Goal: Transaction & Acquisition: Purchase product/service

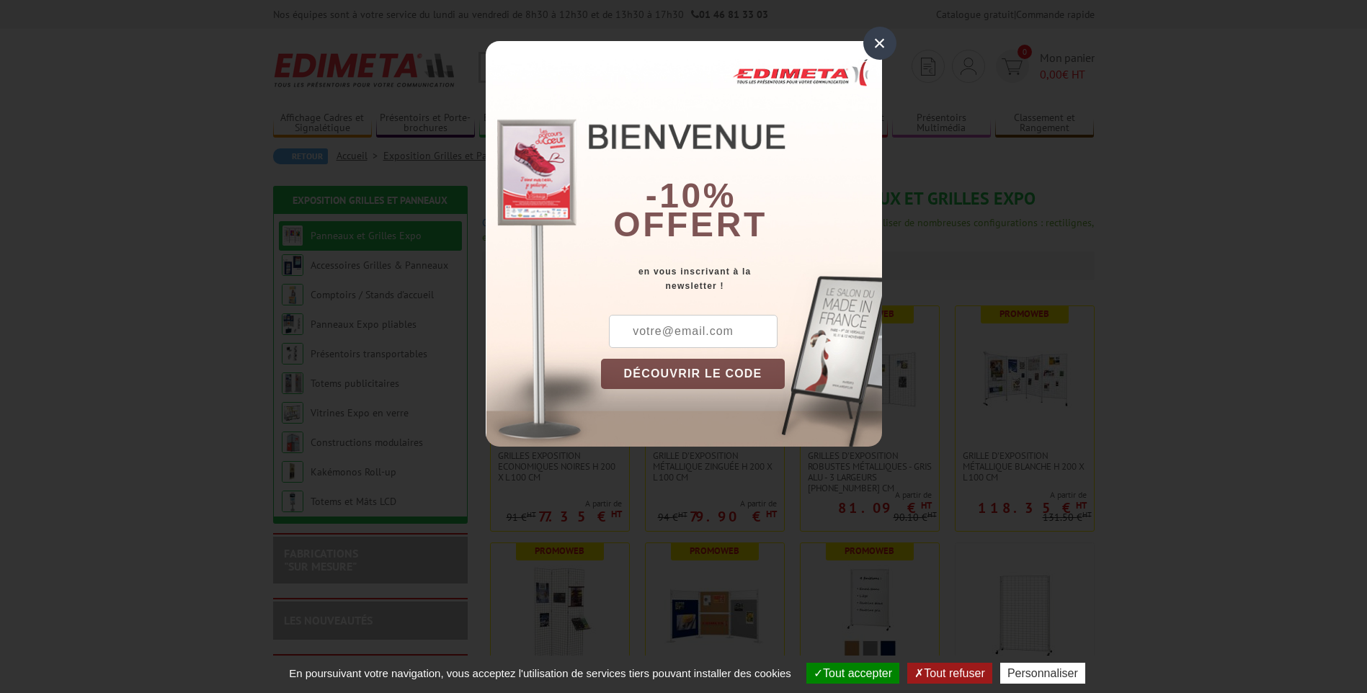
click at [876, 38] on div "×" at bounding box center [879, 43] width 33 height 33
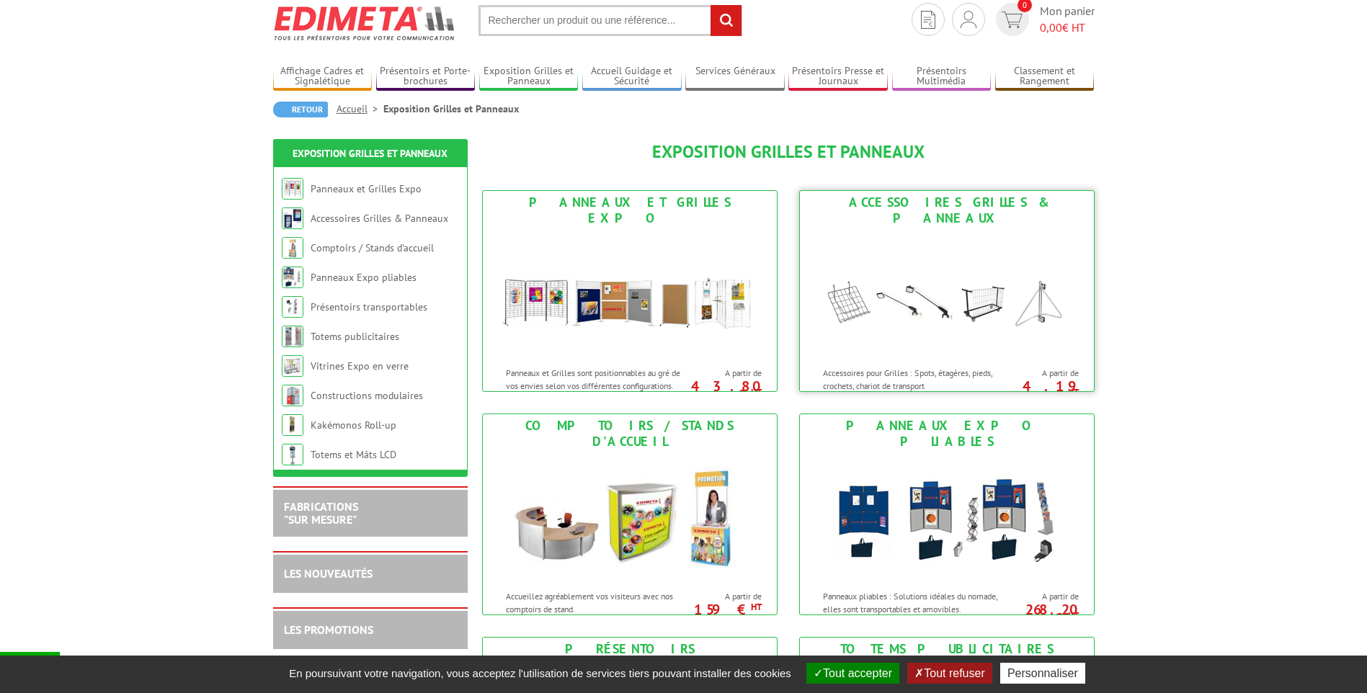
scroll to position [72, 0]
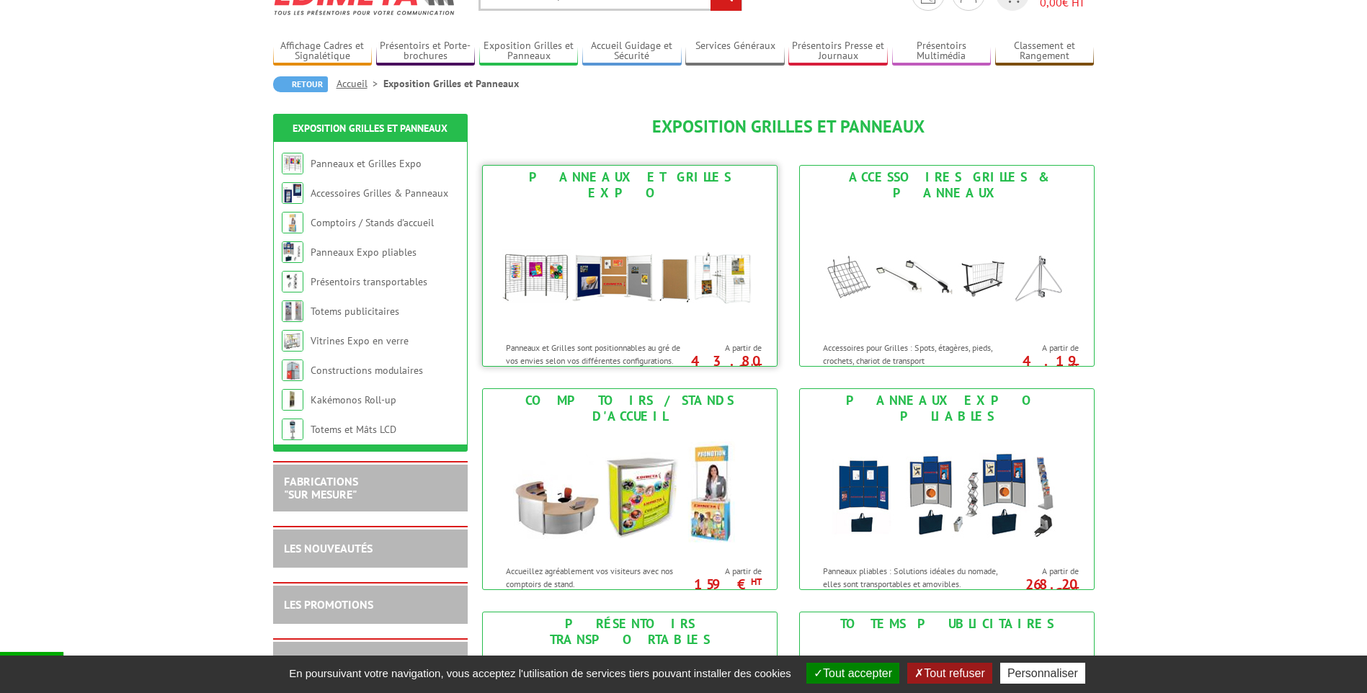
click at [616, 174] on div "Panneaux et Grilles Expo" at bounding box center [630, 185] width 287 height 32
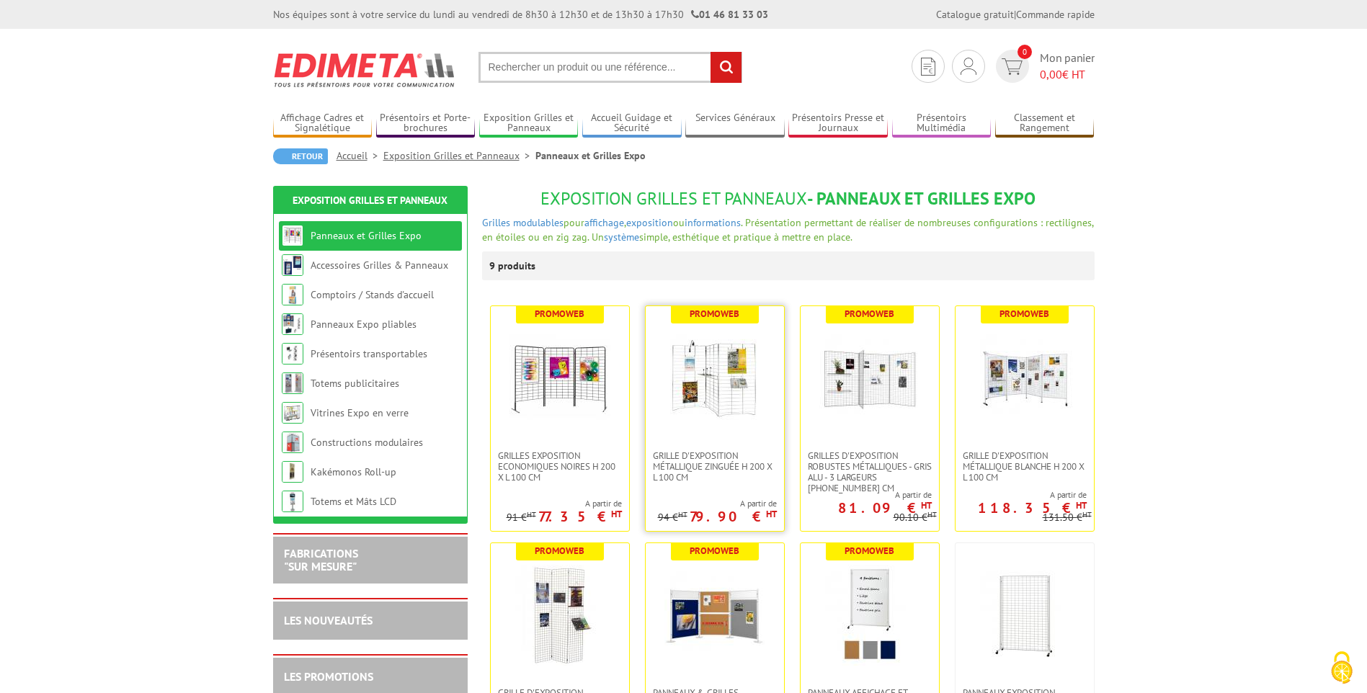
click at [687, 368] on img at bounding box center [715, 378] width 101 height 101
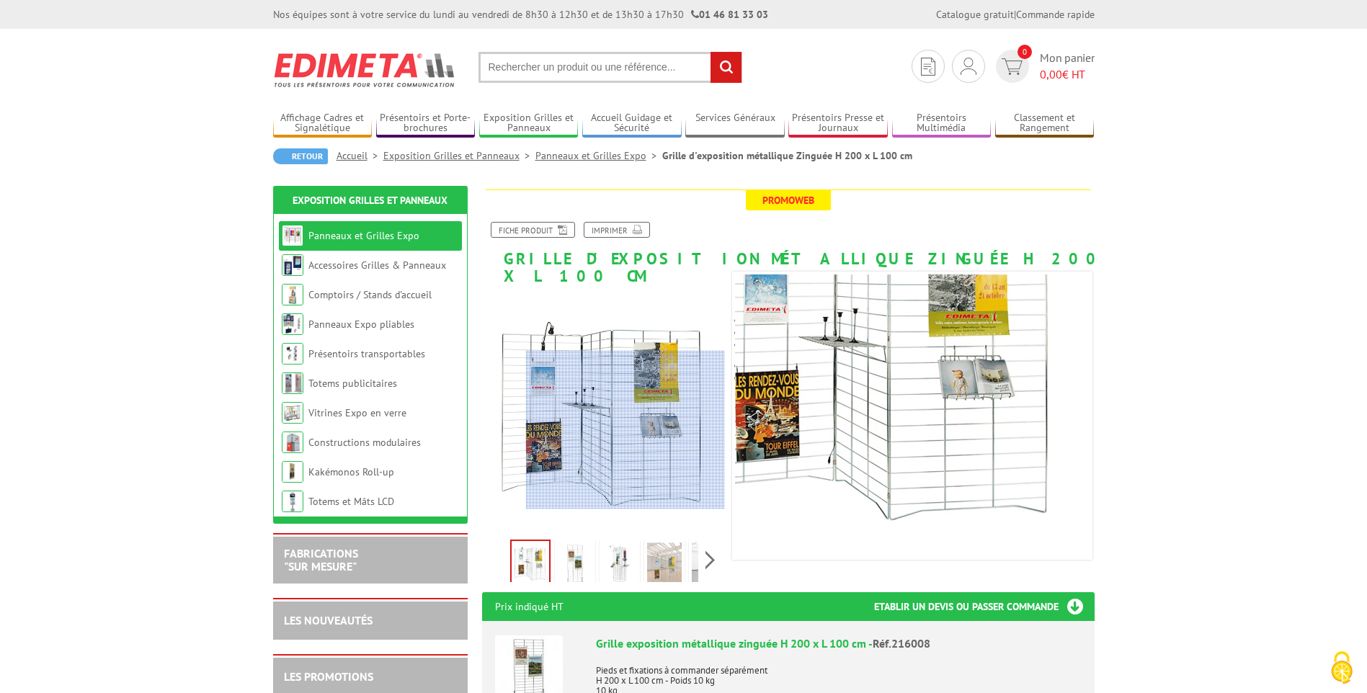
click at [626, 430] on div at bounding box center [625, 430] width 199 height 159
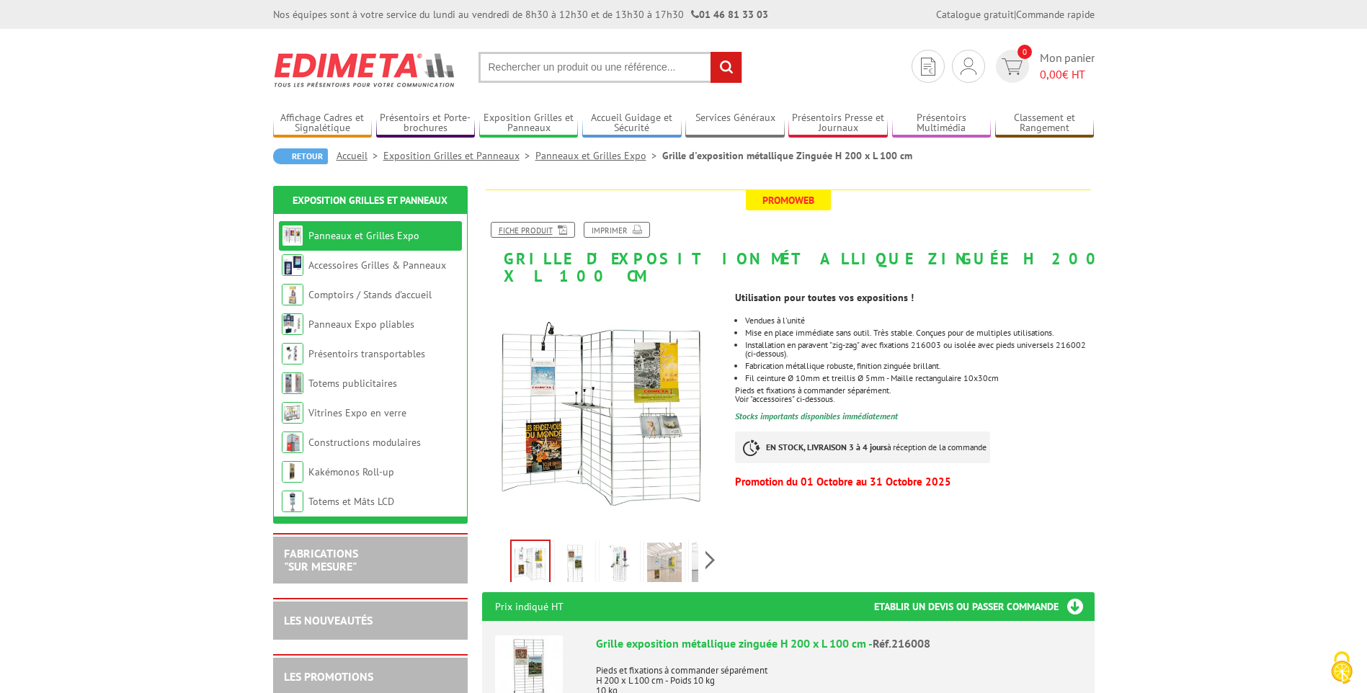
click at [548, 230] on link "Fiche produit" at bounding box center [533, 230] width 84 height 16
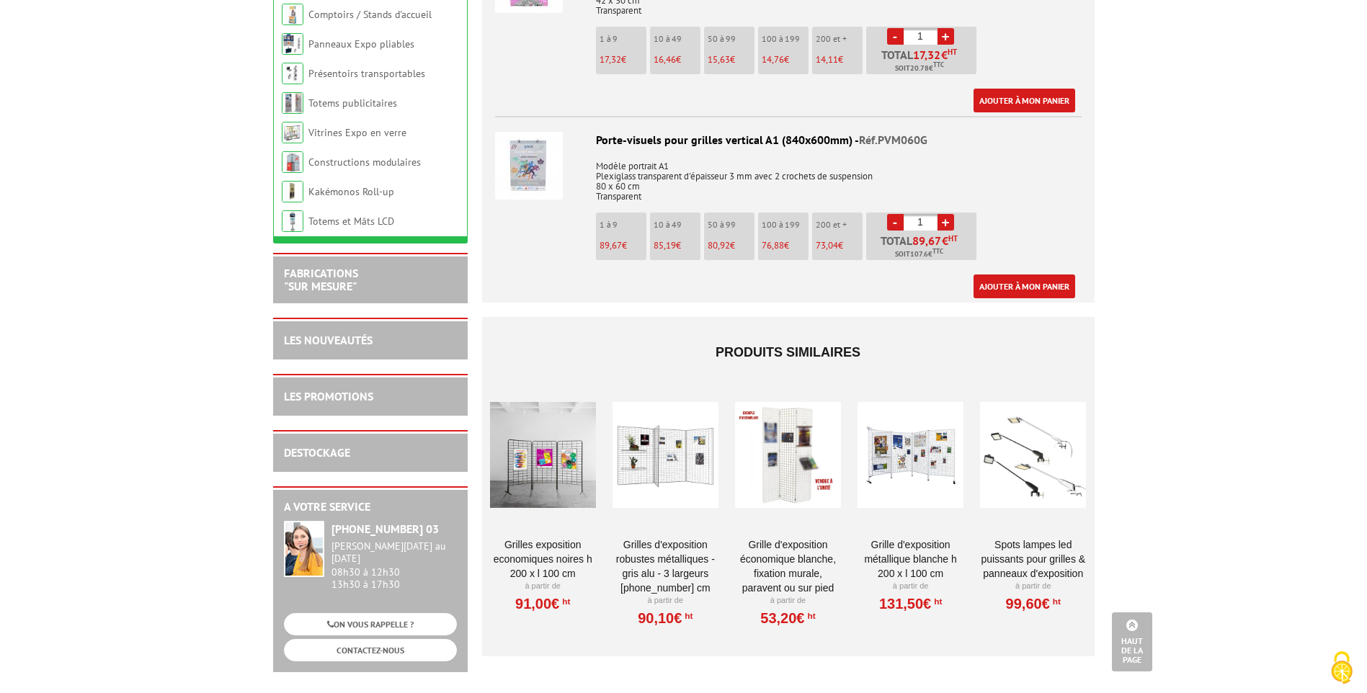
scroll to position [4465, 0]
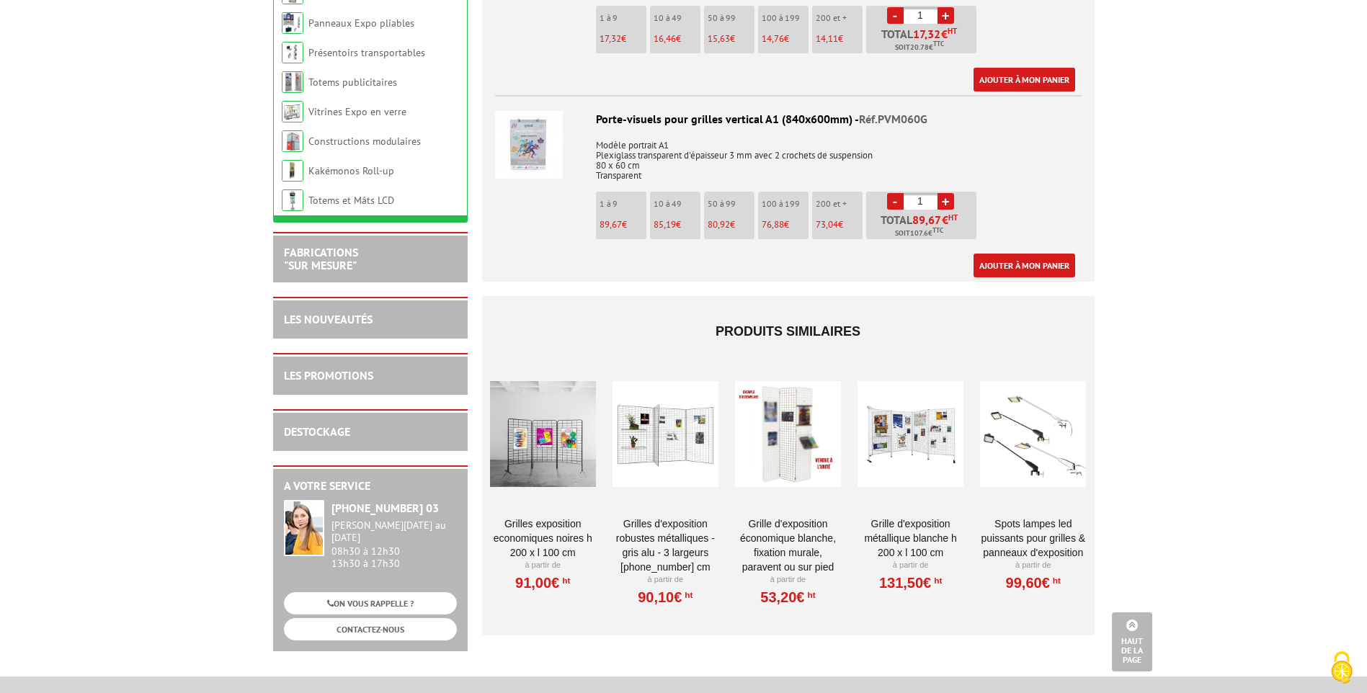
click at [523, 417] on div at bounding box center [543, 434] width 106 height 144
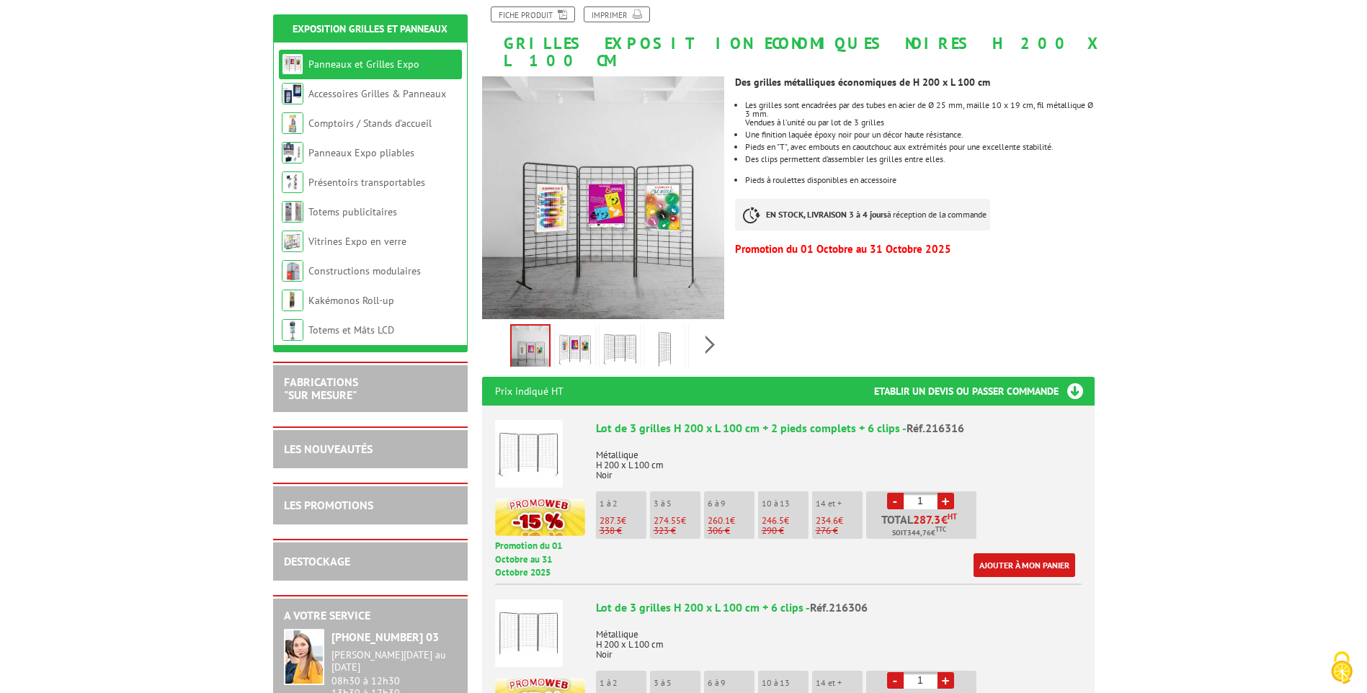
scroll to position [216, 0]
click at [944, 492] on link "+" at bounding box center [946, 500] width 17 height 17
click at [945, 492] on link "+" at bounding box center [946, 500] width 17 height 17
type input "3"
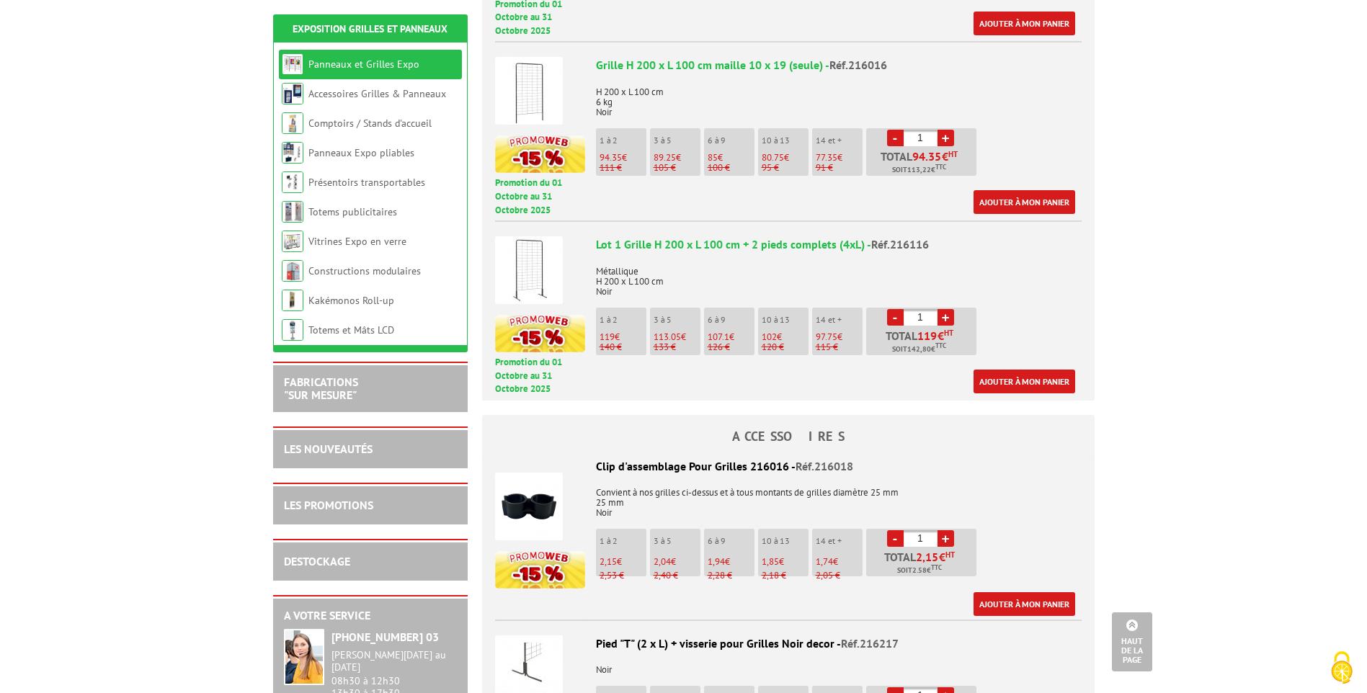
scroll to position [432, 0]
